Goal: Check status: Check status

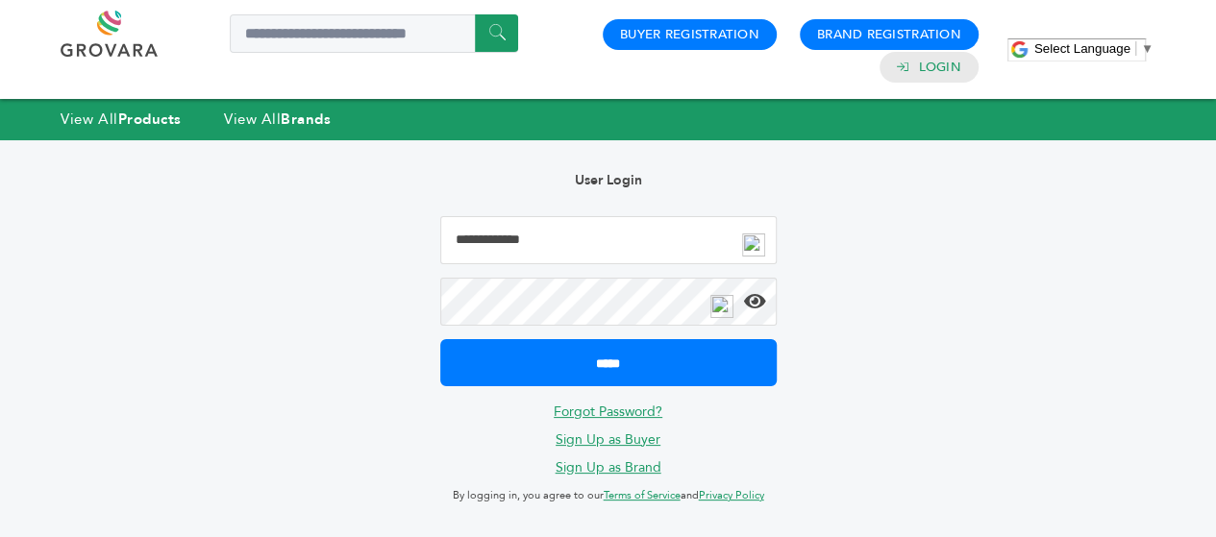
click at [523, 236] on input "Email Address" at bounding box center [608, 240] width 336 height 48
type input "**********"
click at [757, 297] on icon at bounding box center [755, 301] width 22 height 19
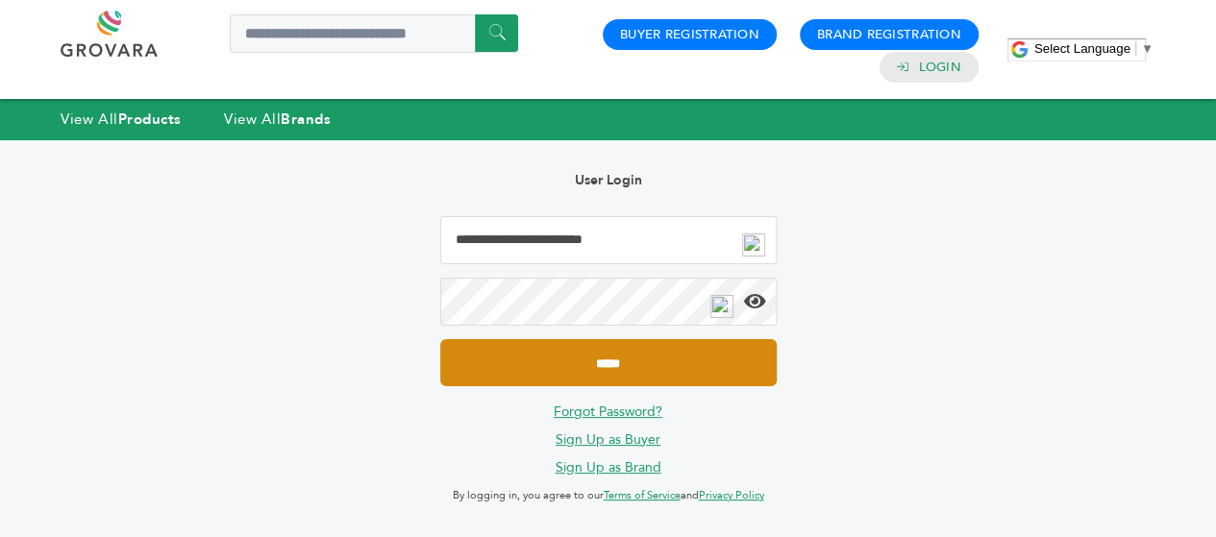
click at [596, 359] on input "*****" at bounding box center [608, 362] width 336 height 47
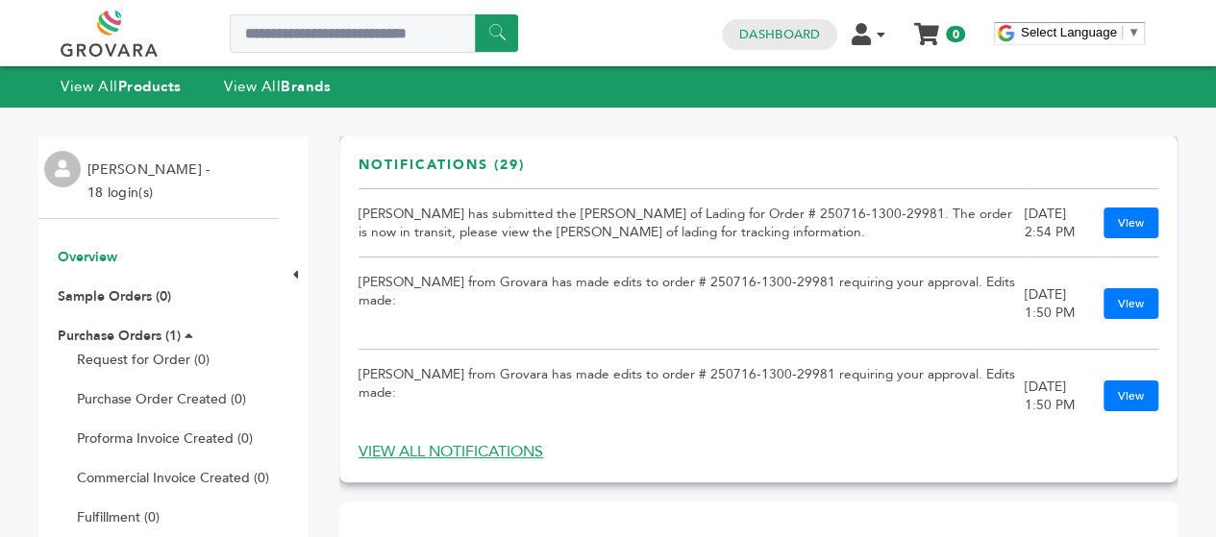
click at [496, 447] on link "VIEW ALL NOTIFICATIONS" at bounding box center [451, 451] width 185 height 21
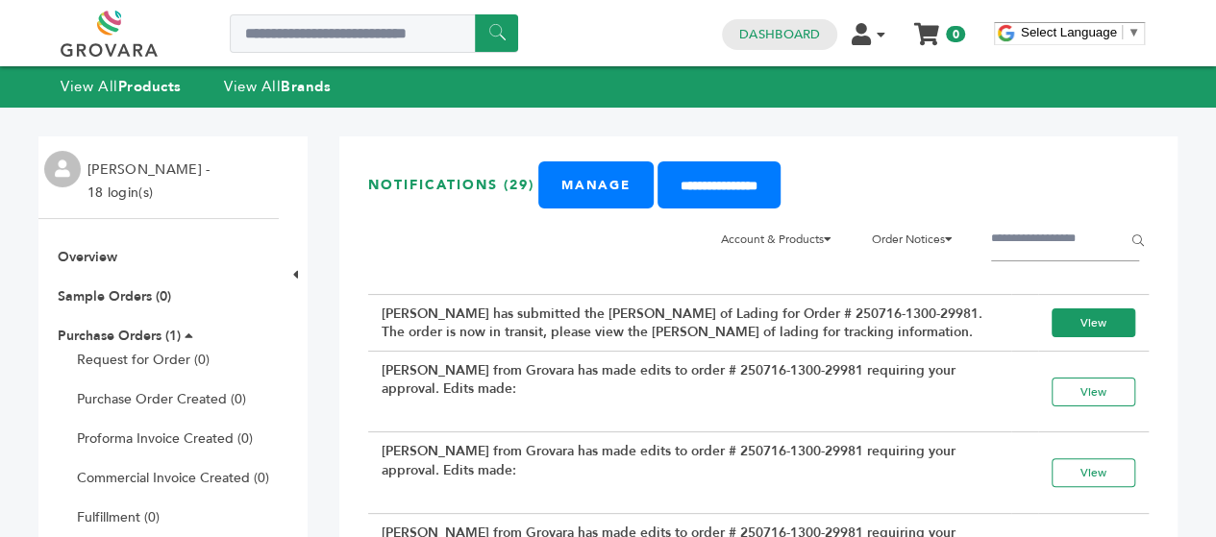
click at [1073, 337] on link "View" at bounding box center [1094, 323] width 84 height 29
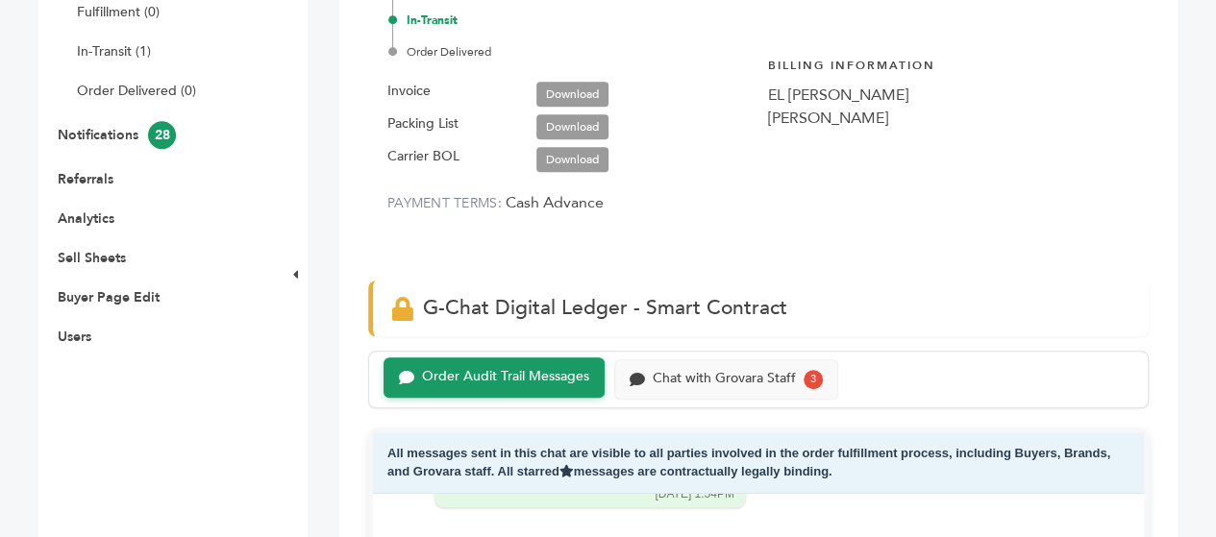
scroll to position [512, 0]
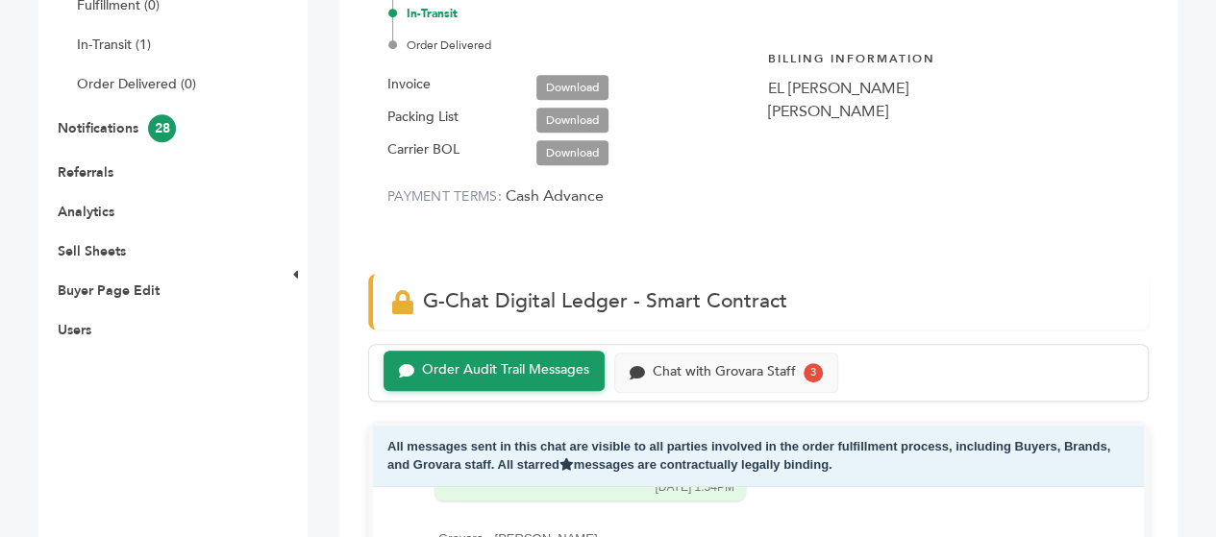
click at [574, 149] on link "Download" at bounding box center [572, 152] width 72 height 25
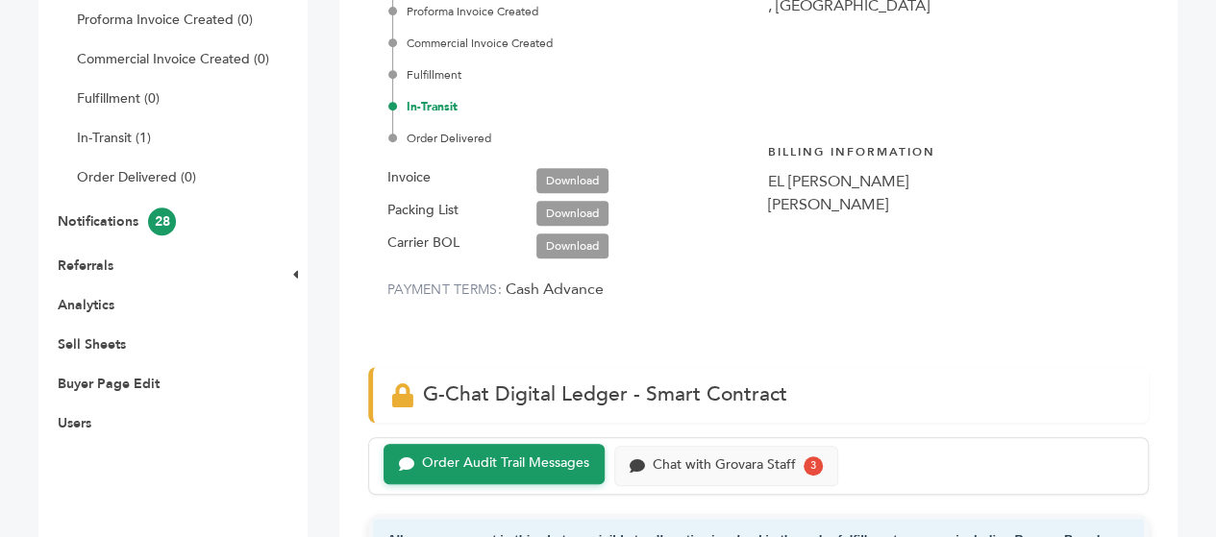
scroll to position [445, 0]
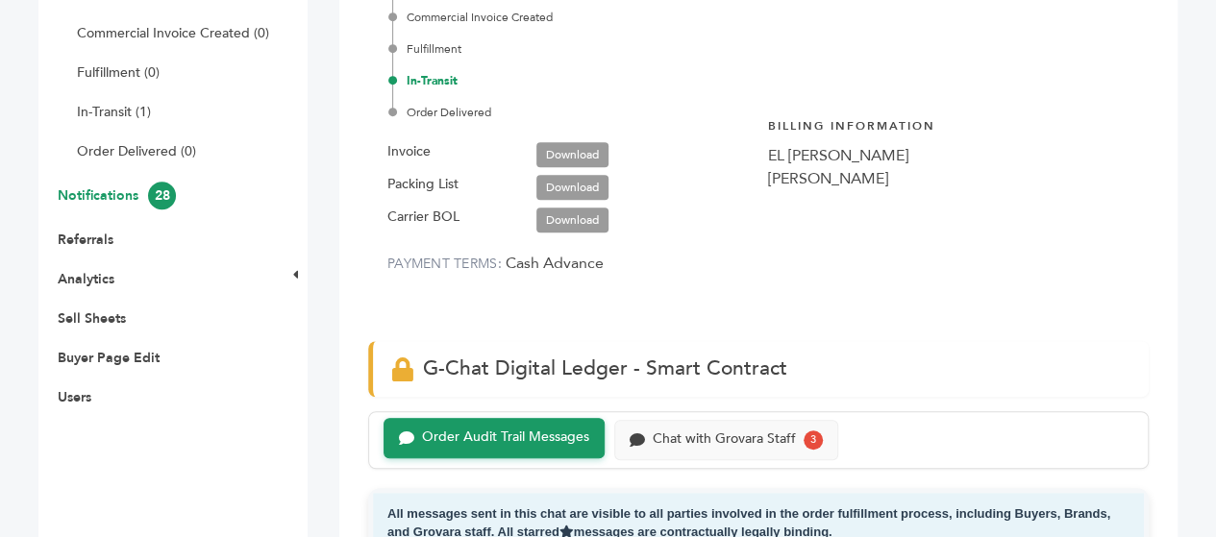
click at [115, 191] on link "Notifications 28" at bounding box center [117, 195] width 118 height 18
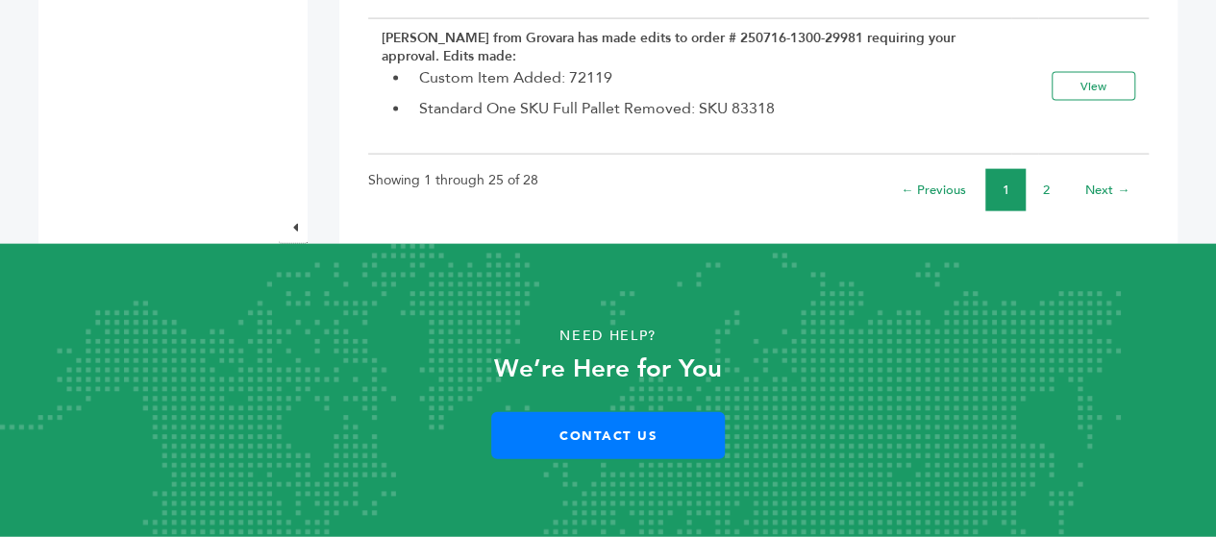
scroll to position [5734, 0]
click at [1043, 195] on link "2" at bounding box center [1046, 190] width 7 height 17
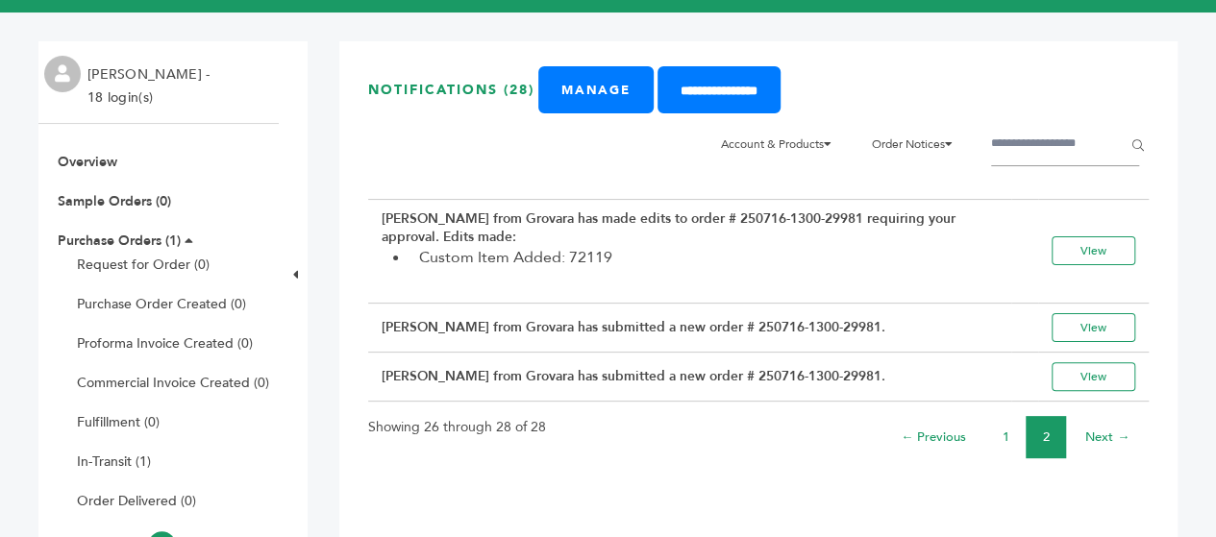
scroll to position [81, 0]
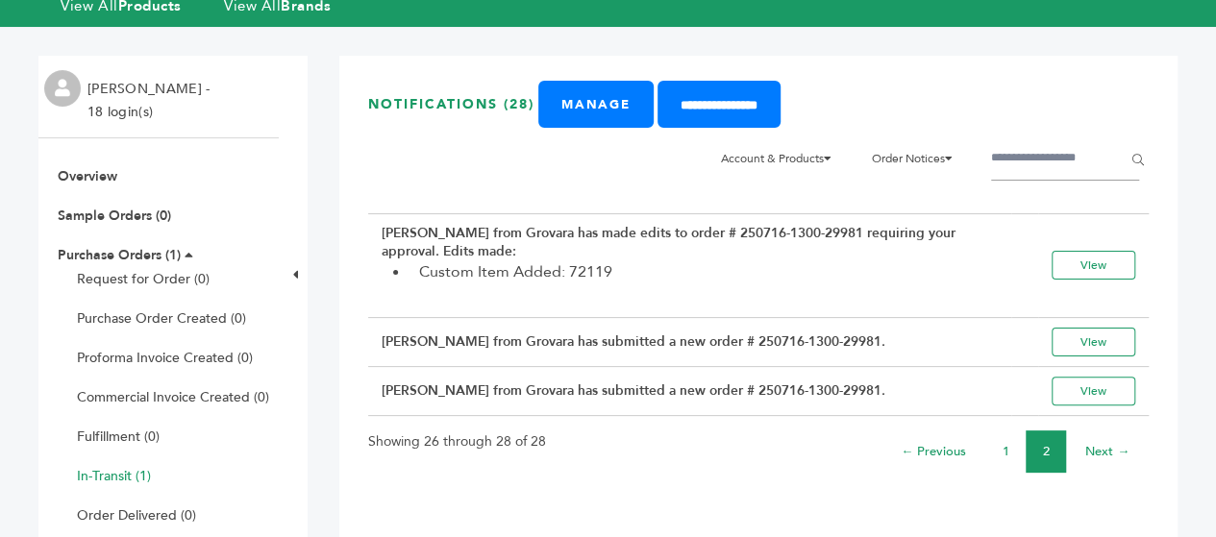
click at [126, 471] on link "In-Transit (1)" at bounding box center [114, 476] width 74 height 18
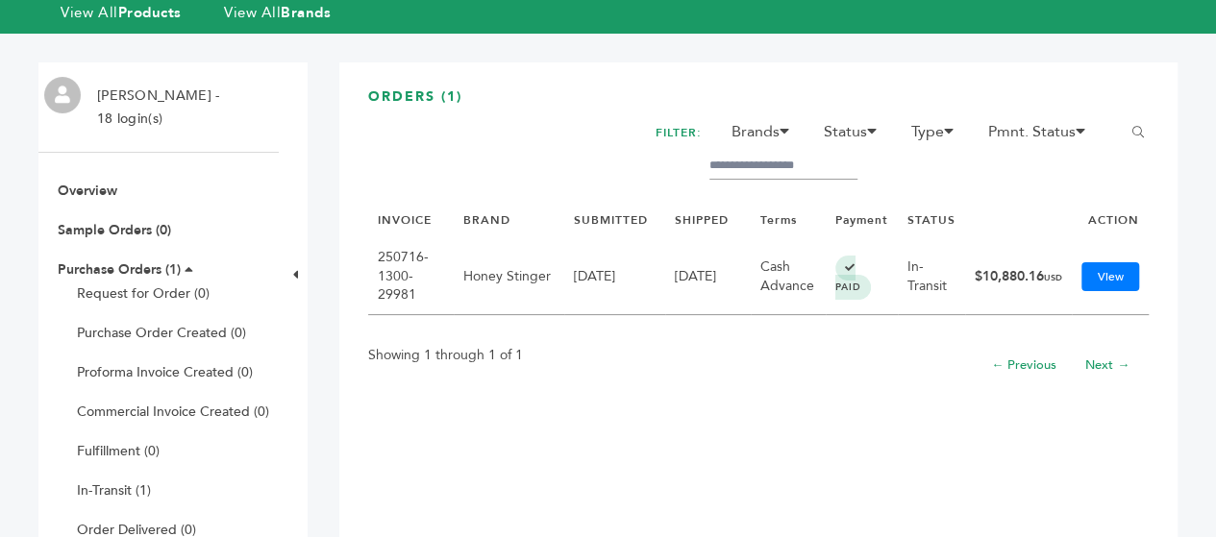
scroll to position [69, 0]
